Goal: Check status: Check status

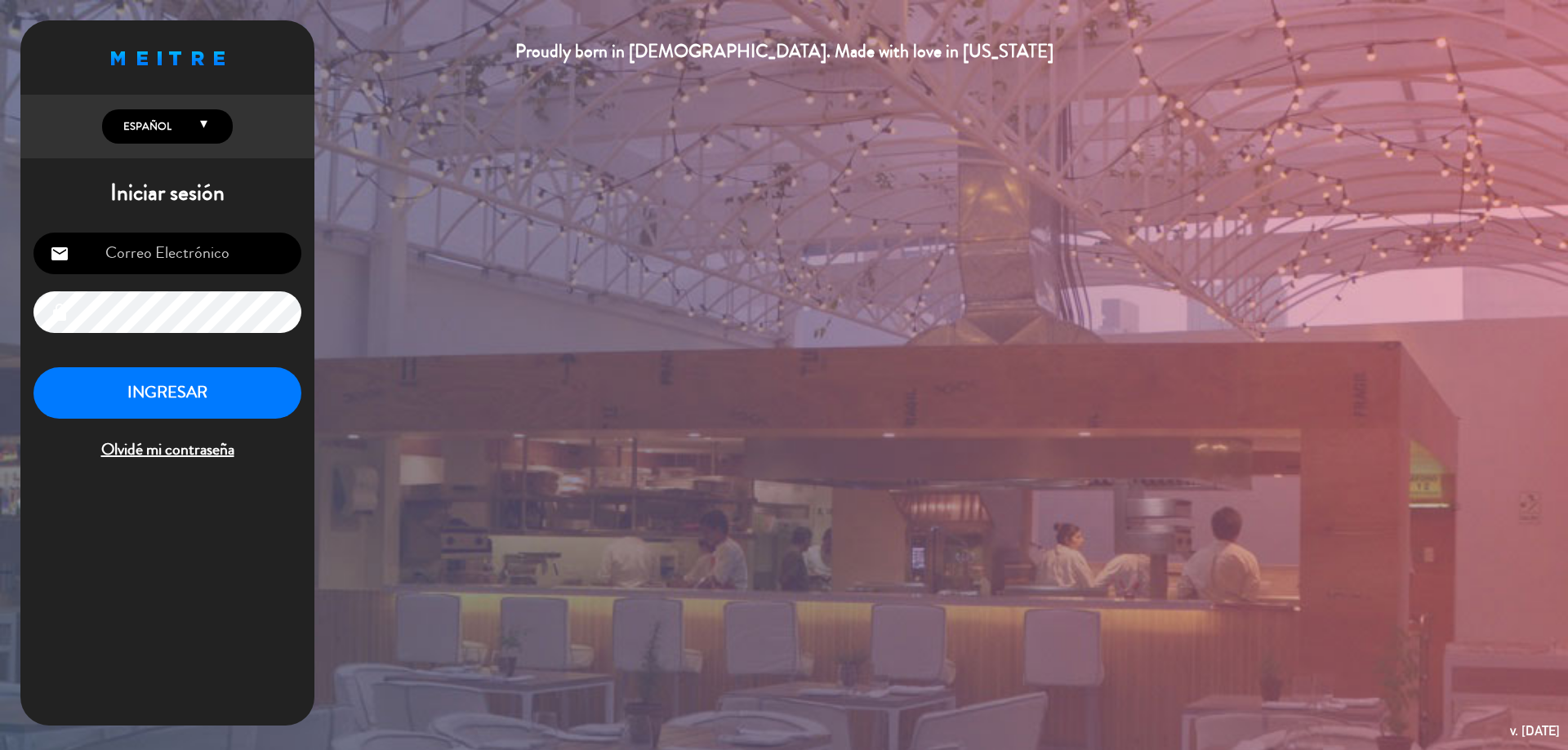
type input "[EMAIL_ADDRESS][DOMAIN_NAME]"
click at [159, 403] on button "INGRESAR" at bounding box center [167, 393] width 268 height 52
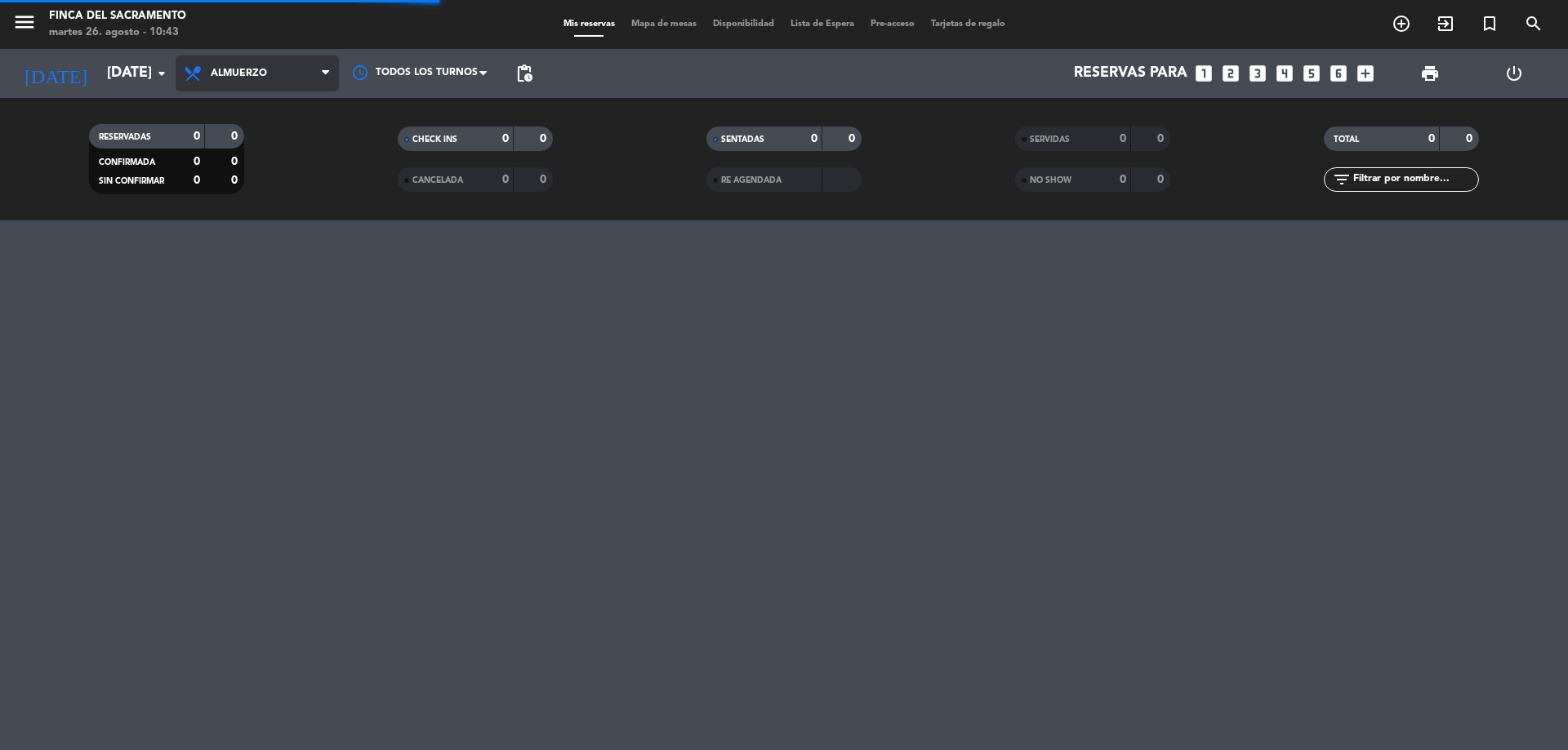
click at [286, 65] on span "Almuerzo" at bounding box center [257, 73] width 163 height 36
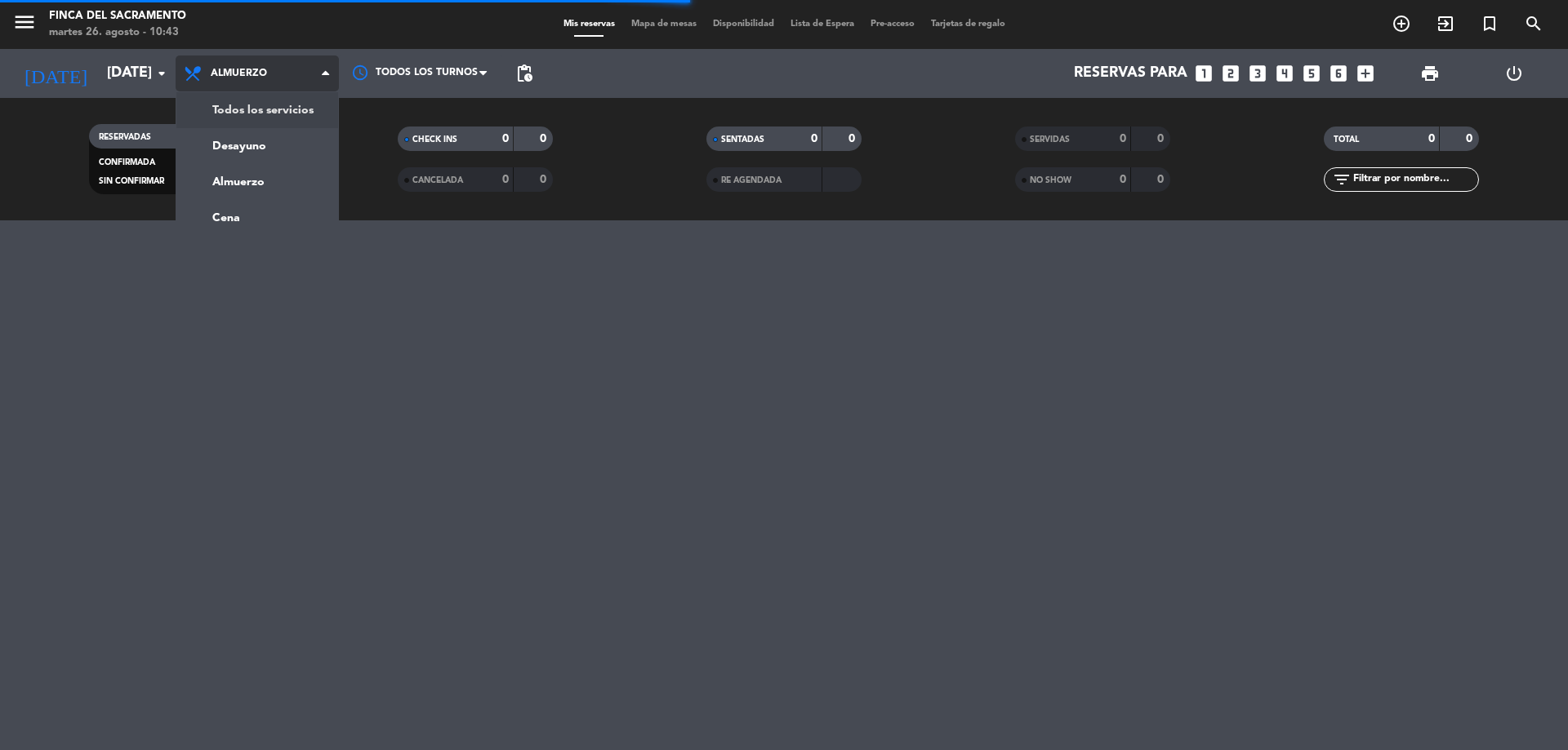
click at [293, 115] on div "RESERVADAS 0 0 CONFIRMADA 0 0 SIN CONFIRMAR 0 0" at bounding box center [166, 158] width 309 height 89
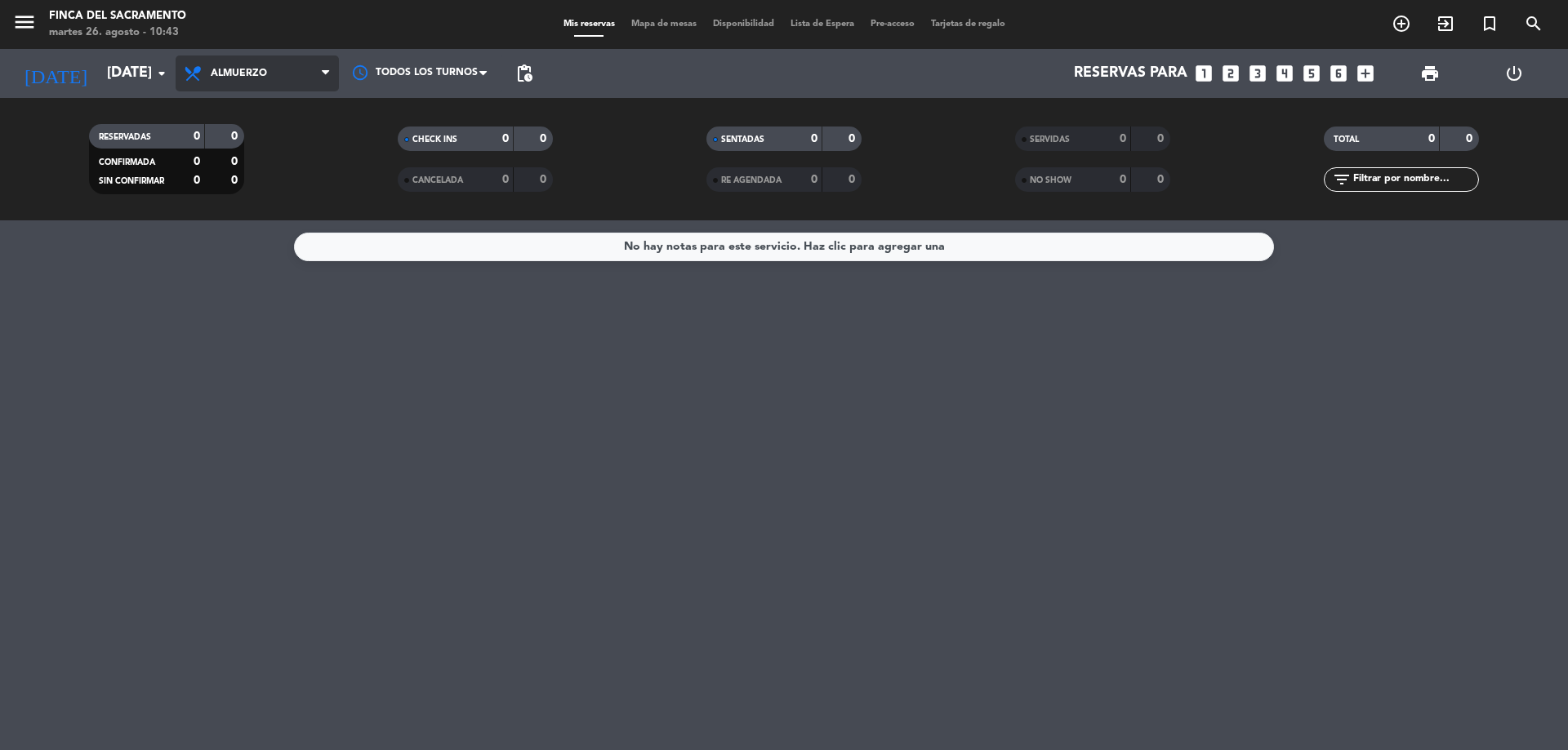
click at [262, 64] on span "Almuerzo" at bounding box center [257, 73] width 163 height 36
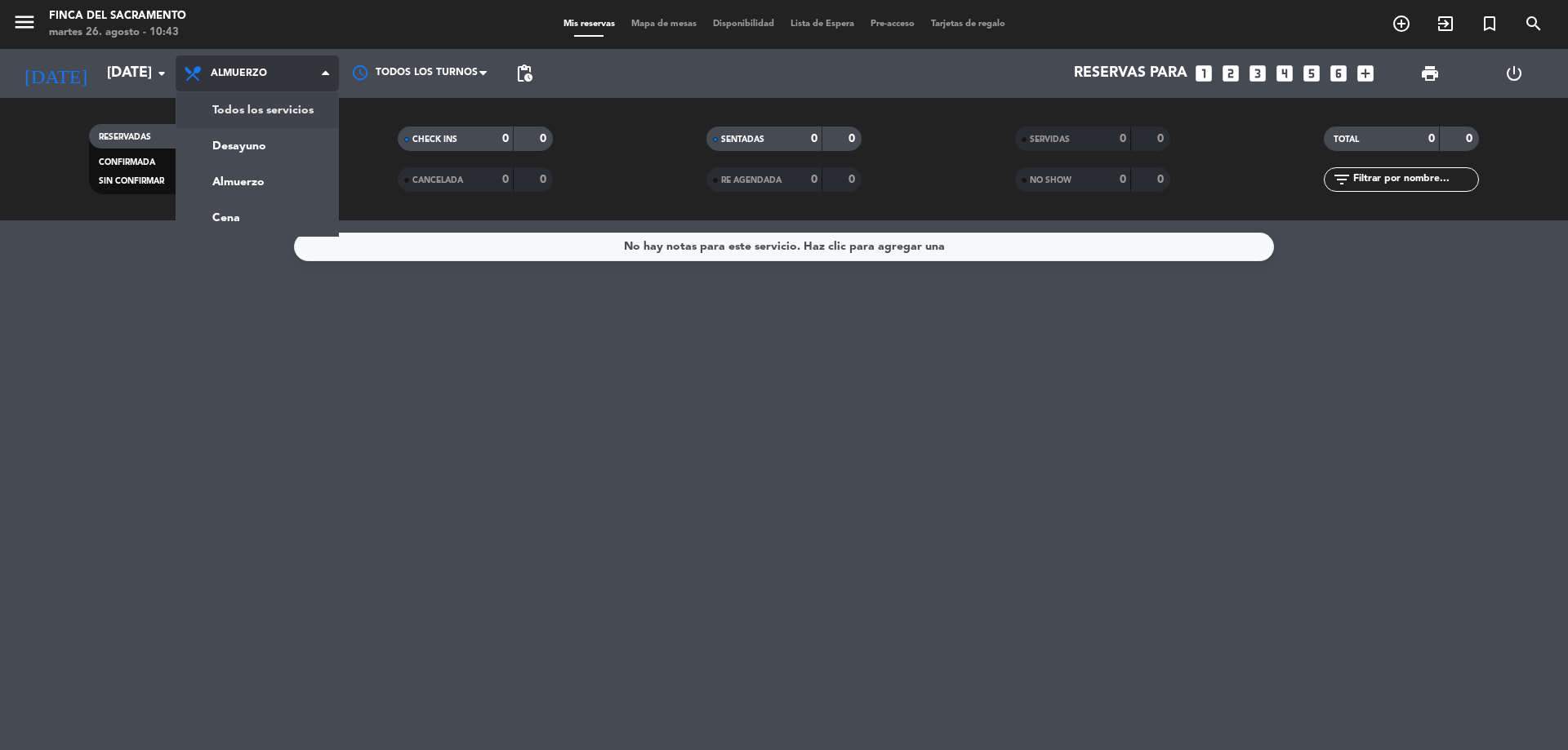
click at [317, 109] on div "menu Finca del Sacramento martes 26. agosto - 10:43 Mis reservas Mapa de mesas …" at bounding box center [784, 110] width 1568 height 220
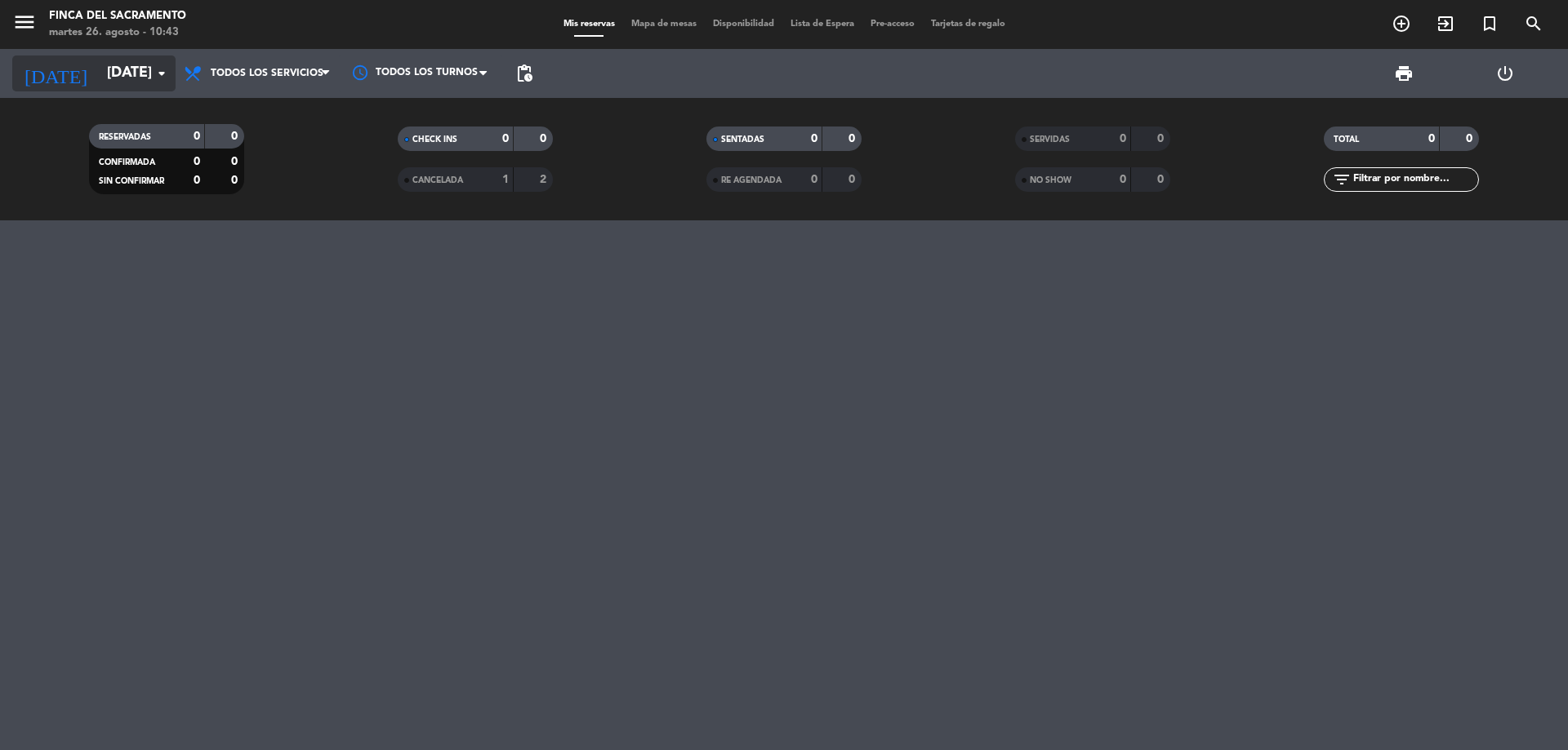
click at [132, 72] on input "[DATE]" at bounding box center [194, 73] width 190 height 32
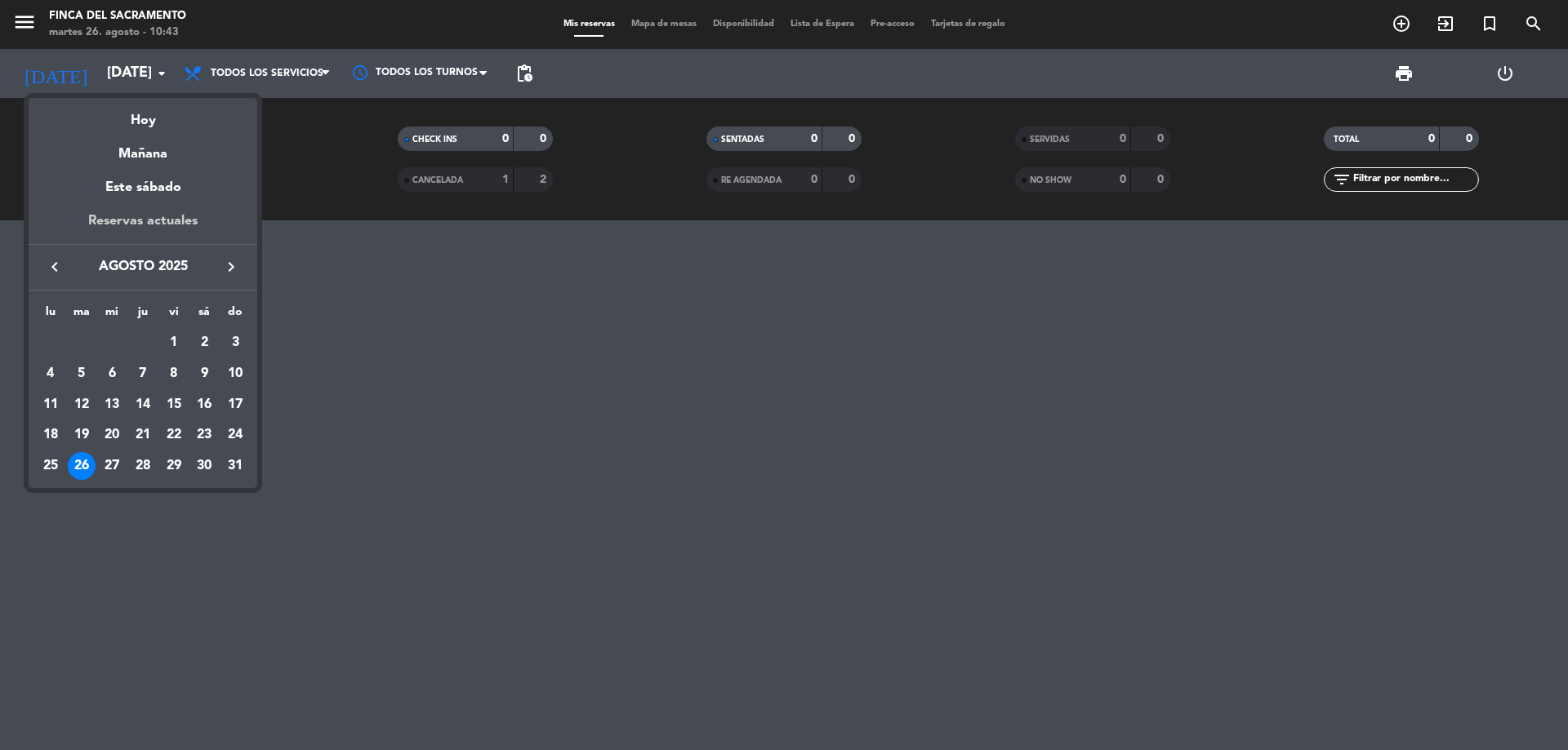
click at [102, 217] on div "Reservas actuales" at bounding box center [143, 228] width 229 height 33
